Goal: Task Accomplishment & Management: Manage account settings

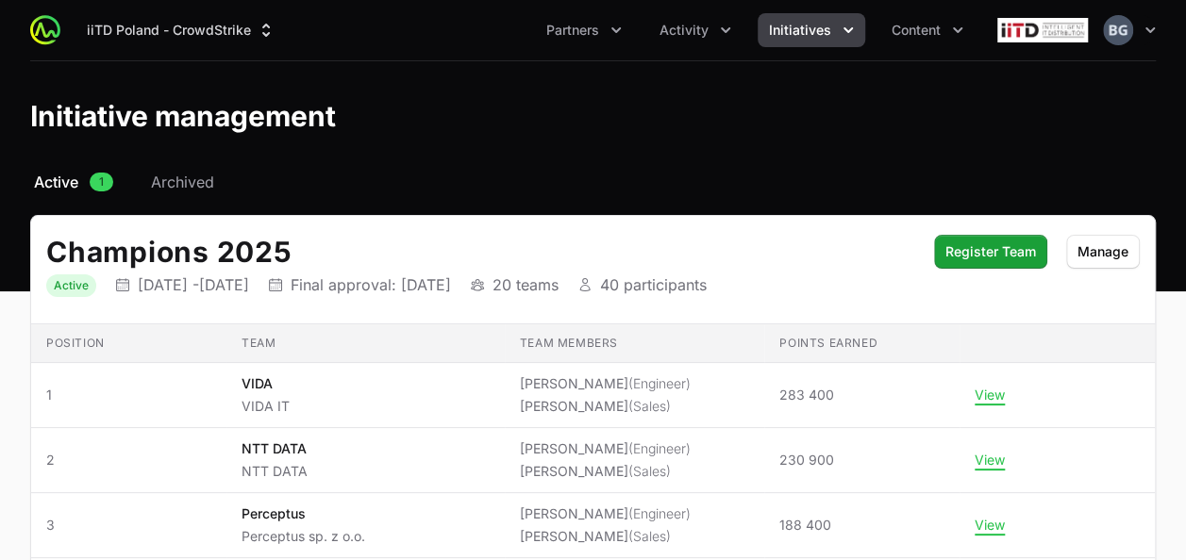
drag, startPoint x: 370, startPoint y: 534, endPoint x: 410, endPoint y: 299, distance: 238.4
click at [666, 31] on span "Activity" at bounding box center [683, 30] width 49 height 19
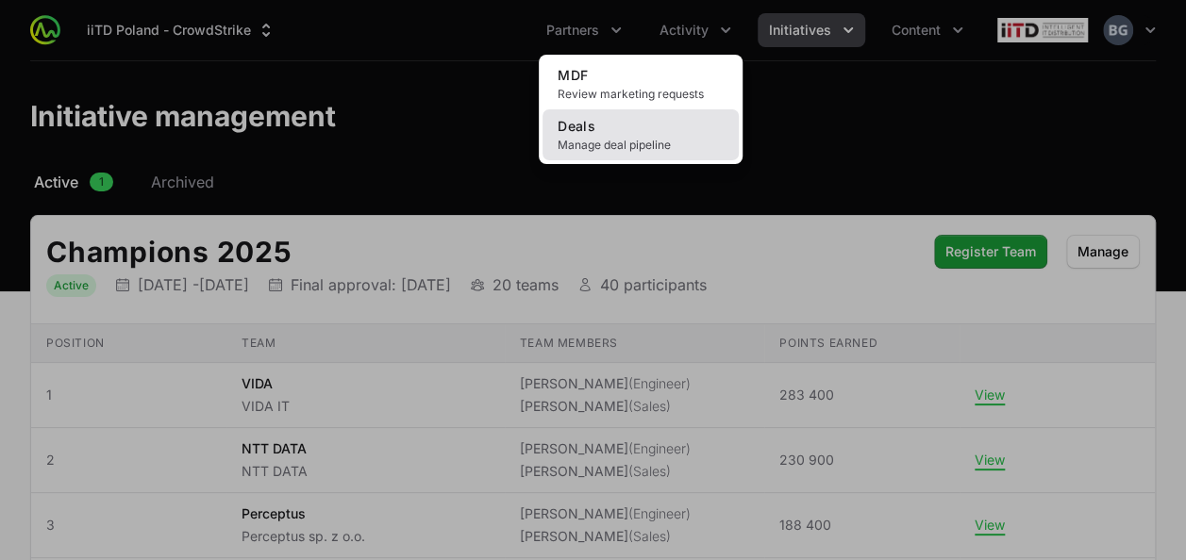
click at [614, 150] on span "Manage deal pipeline" at bounding box center [641, 145] width 166 height 15
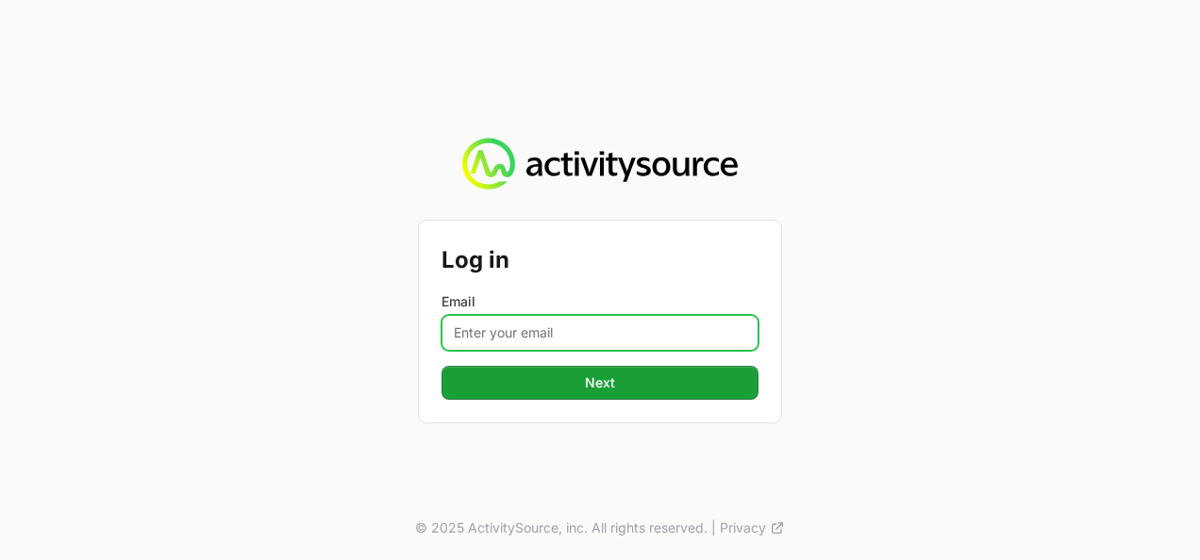
click at [519, 345] on input "Email" at bounding box center [599, 333] width 317 height 36
type input "[PERSON_NAME][EMAIL_ADDRESS][DOMAIN_NAME]"
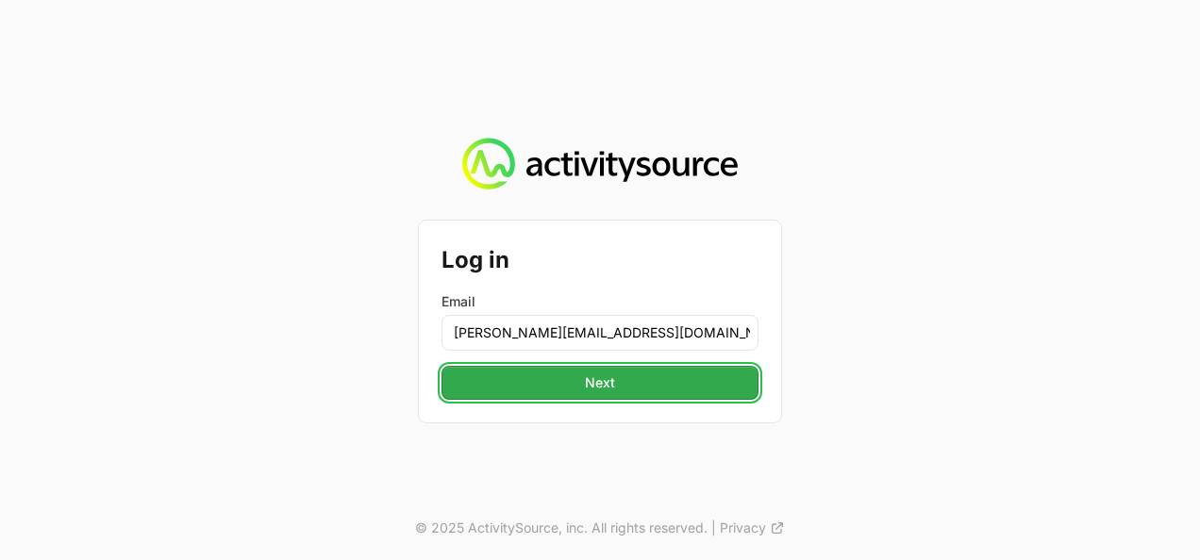
click at [576, 370] on button "Next" at bounding box center [599, 383] width 317 height 34
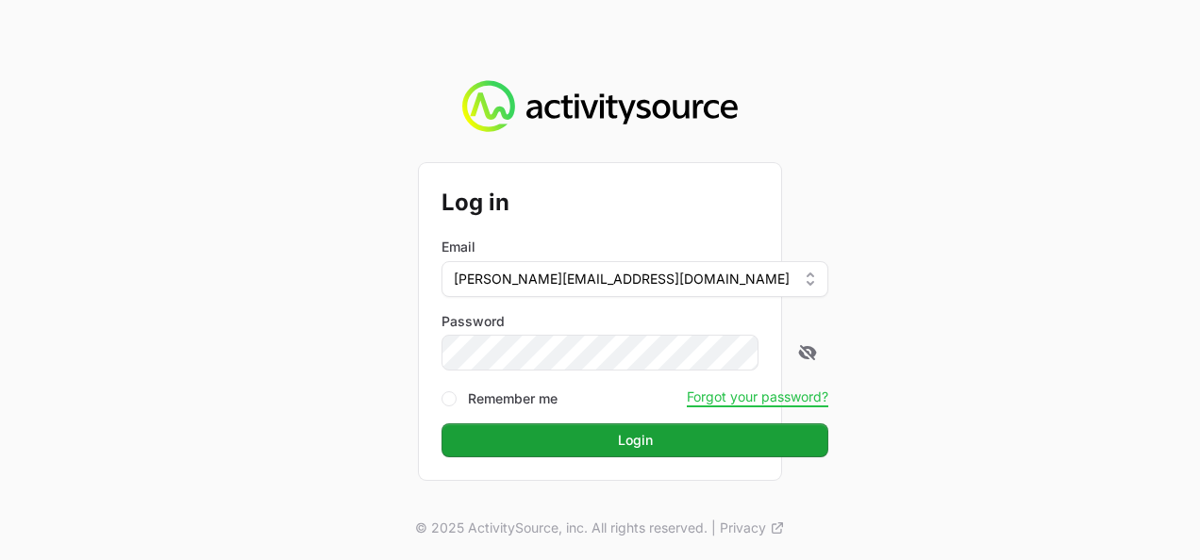
click at [441, 424] on button "Login" at bounding box center [634, 441] width 387 height 34
